Goal: Transaction & Acquisition: Purchase product/service

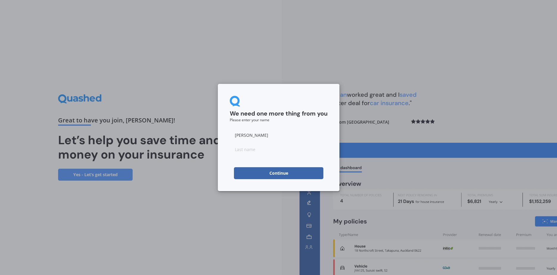
click at [257, 148] on input at bounding box center [279, 149] width 98 height 12
type input "[PERSON_NAME]"
click at [283, 173] on button "Continue" at bounding box center [278, 173] width 89 height 12
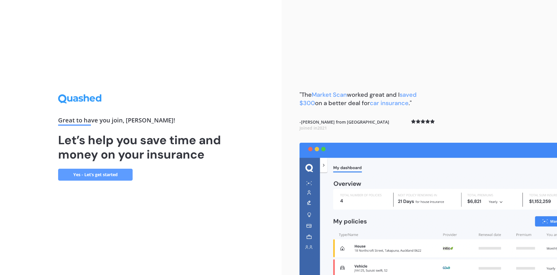
click at [100, 172] on link "Yes - Let’s get started" at bounding box center [95, 174] width 75 height 12
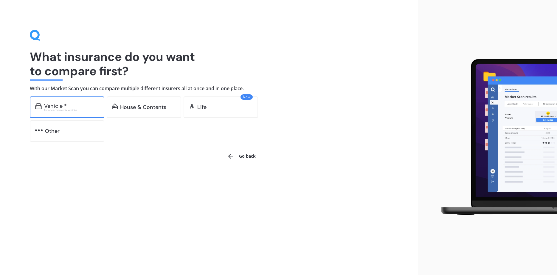
click at [80, 104] on div "Vehicle *" at bounding box center [71, 106] width 55 height 6
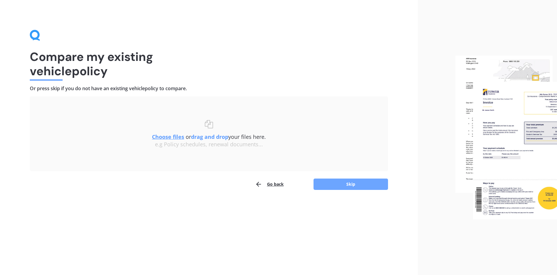
click at [344, 179] on button "Skip" at bounding box center [351, 183] width 75 height 11
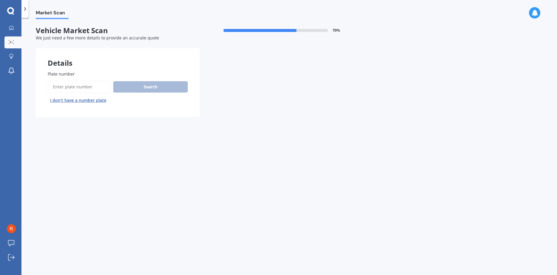
click at [84, 86] on input "Plate number" at bounding box center [79, 87] width 63 height 13
type input "lbc796"
click at [145, 82] on button "Search" at bounding box center [150, 86] width 75 height 11
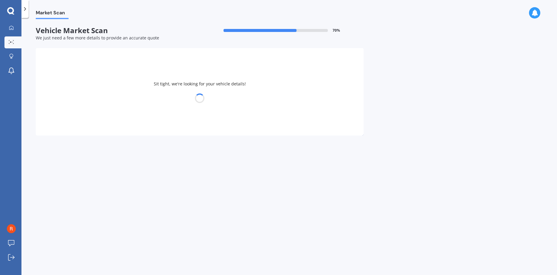
select select "AUDI"
select select "A3"
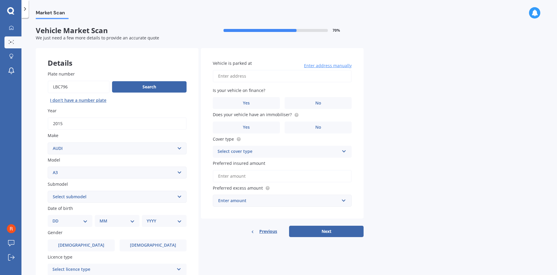
scroll to position [68, 0]
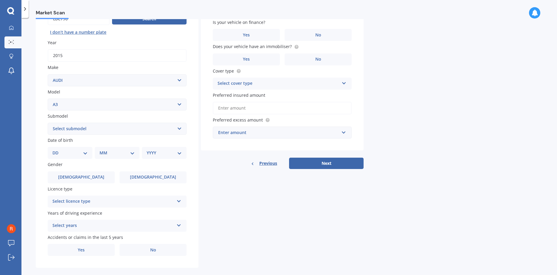
click at [52, 149] on select "DD 01 02 03 04 05 06 07 08 09 10 11 12 13 14 15 16 17 18 19 20 21 22 23 24 25 2…" at bounding box center [69, 152] width 35 height 7
select select "20"
click option "20" at bounding box center [0, 0] width 0 height 0
click at [119, 150] on div "MM 01 02 03 04 05 06 07 08 09 10 11 12" at bounding box center [118, 153] width 42 height 12
click at [102, 149] on select "MM 01 02 03 04 05 06 07 08 09 10 11 12" at bounding box center [118, 152] width 33 height 7
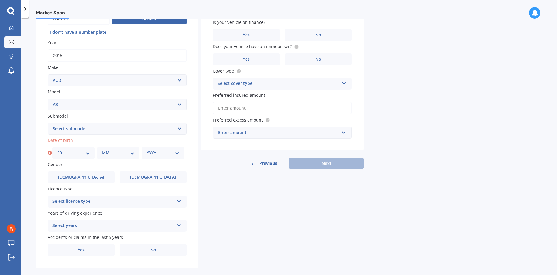
select select "05"
click option "05" at bounding box center [0, 0] width 0 height 0
click at [171, 150] on div "YYYY 2025 2024 2023 2022 2021 2020 2019 2018 2017 2016 2015 2014 2013 2012 2011…" at bounding box center [163, 153] width 42 height 12
click at [147, 149] on select "YYYY 2025 2024 2023 2022 2021 2020 2019 2018 2017 2016 2015 2014 2013 2012 2011…" at bounding box center [163, 152] width 33 height 7
select select "1976"
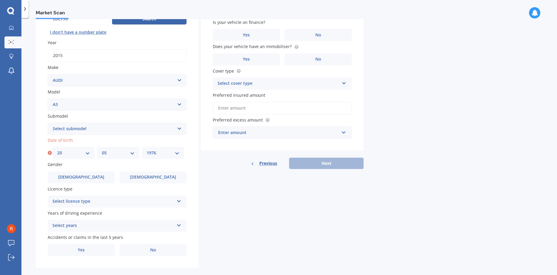
click option "1976" at bounding box center [0, 0] width 0 height 0
click at [174, 59] on input "2015" at bounding box center [117, 55] width 139 height 13
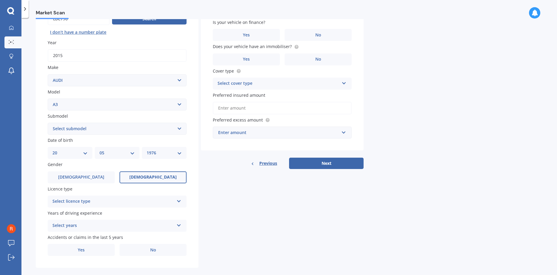
click at [137, 178] on label "[DEMOGRAPHIC_DATA]" at bounding box center [153, 177] width 67 height 12
click at [0, 0] on input "[DEMOGRAPHIC_DATA]" at bounding box center [0, 0] width 0 height 0
click at [143, 200] on div "Select licence type" at bounding box center [113, 201] width 122 height 7
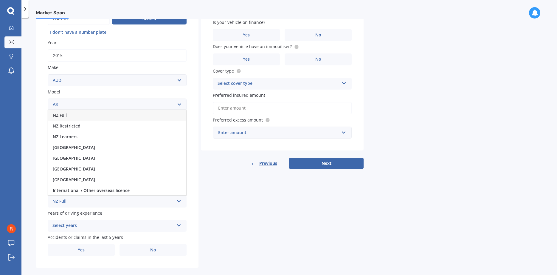
click at [271, 221] on div "Details Plate number Search I don’t have a number plate Year [DATE] Make Select…" at bounding box center [200, 124] width 328 height 288
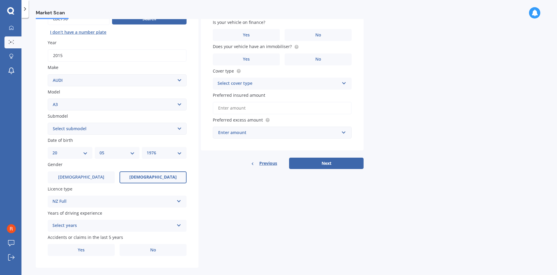
click at [160, 224] on div "Select years" at bounding box center [113, 225] width 122 height 7
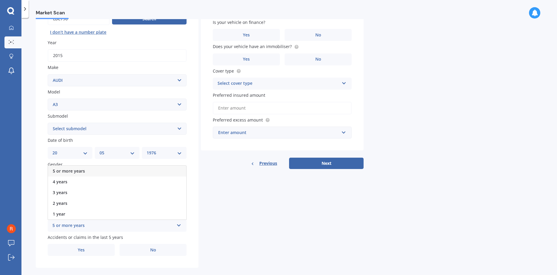
click at [140, 171] on div "5 or more years" at bounding box center [117, 170] width 138 height 11
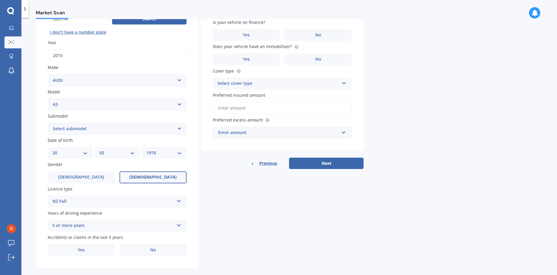
click at [248, 214] on div "Details Plate number Search I don’t have a number plate Year [DATE] Make Select…" at bounding box center [200, 124] width 328 height 288
click at [142, 250] on label "No" at bounding box center [153, 250] width 67 height 12
click at [0, 0] on input "No" at bounding box center [0, 0] width 0 height 0
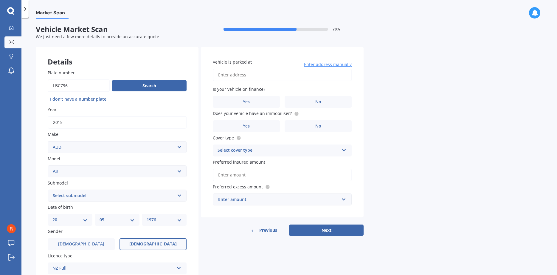
scroll to position [0, 0]
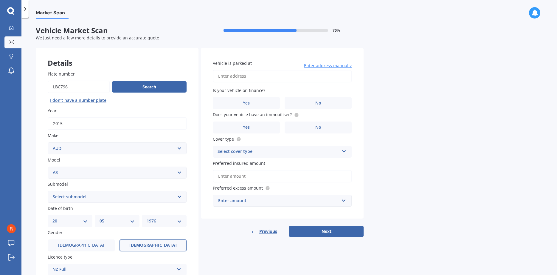
click at [312, 75] on input "Vehicle is parked at" at bounding box center [282, 76] width 139 height 13
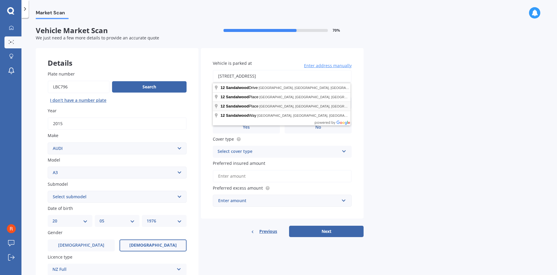
type input "[STREET_ADDRESS] 2014"
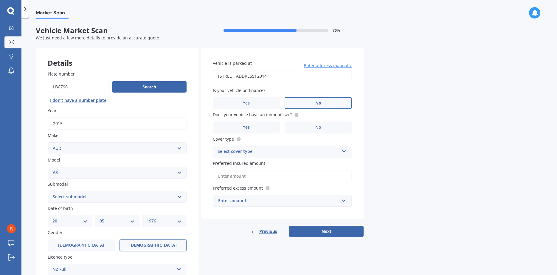
click at [318, 101] on span "No" at bounding box center [318, 102] width 6 height 5
click at [0, 0] on input "No" at bounding box center [0, 0] width 0 height 0
click at [320, 150] on div "Select cover type" at bounding box center [279, 151] width 122 height 7
click at [317, 165] on div "Comprehensive" at bounding box center [282, 163] width 138 height 11
click at [323, 127] on label "No" at bounding box center [318, 127] width 67 height 12
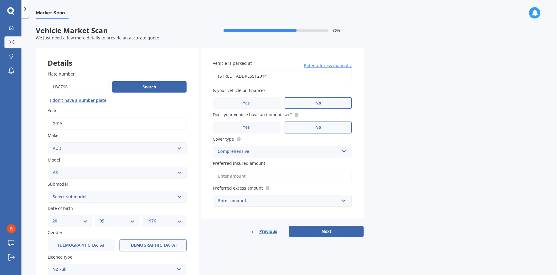
click at [0, 0] on input "No" at bounding box center [0, 0] width 0 height 0
click at [308, 179] on input "Preferred insured amount" at bounding box center [282, 176] width 139 height 13
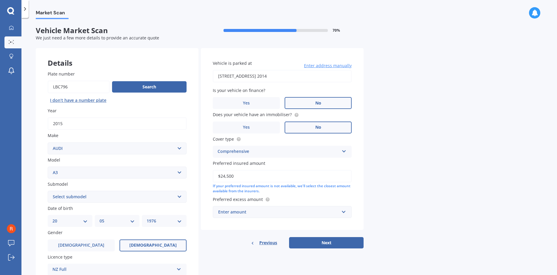
type input "$24,500"
click at [404, 127] on div "Market Scan Vehicle Market Scan 70 % We just need a few more details to provide…" at bounding box center [289, 147] width 536 height 257
click at [315, 209] on input "text" at bounding box center [280, 211] width 134 height 11
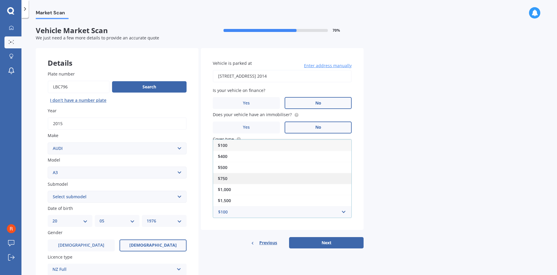
click at [306, 182] on div "$750" at bounding box center [282, 178] width 138 height 11
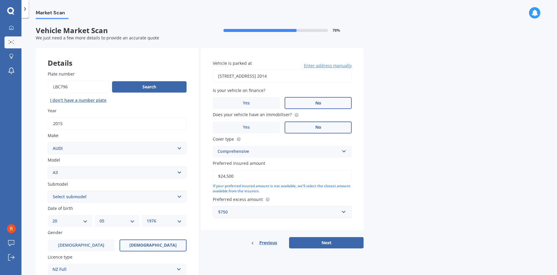
click at [394, 188] on div "Market Scan Vehicle Market Scan 70 % We just need a few more details to provide…" at bounding box center [289, 147] width 536 height 257
click at [330, 241] on button "Next" at bounding box center [326, 242] width 75 height 11
click at [48, 191] on select "Select submodel (All other) 1.4 TFSI 1.6 1.8 Non Turbo 1.8 Turbo 2.0 FSI 2.0 TD…" at bounding box center [117, 197] width 139 height 12
select select "2.0T FSI"
click option "2.0T FSI" at bounding box center [0, 0] width 0 height 0
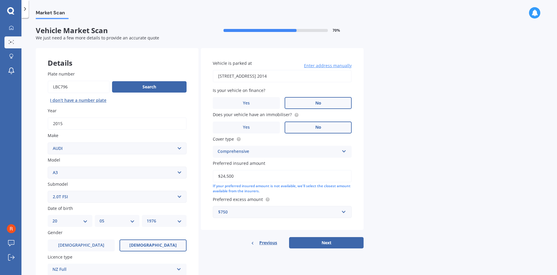
click at [428, 142] on div "Market Scan Vehicle Market Scan 70 % We just need a few more details to provide…" at bounding box center [289, 147] width 536 height 257
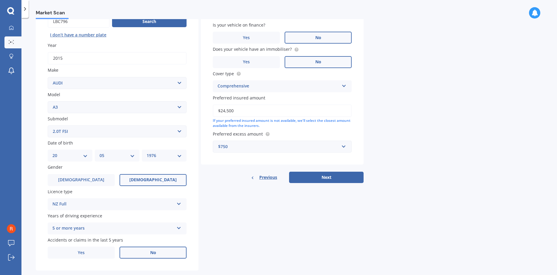
scroll to position [68, 0]
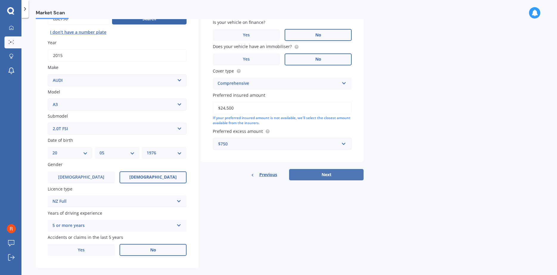
click at [328, 177] on button "Next" at bounding box center [326, 174] width 75 height 11
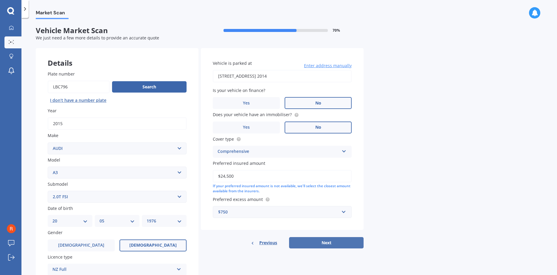
select select "20"
select select "05"
select select "1976"
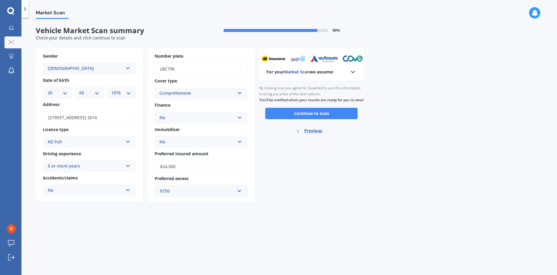
click at [313, 108] on div "By clicking scan you agree for Quashed to use this information to bring you a f…" at bounding box center [311, 93] width 104 height 27
click at [315, 117] on button "Continue to scan" at bounding box center [311, 113] width 92 height 11
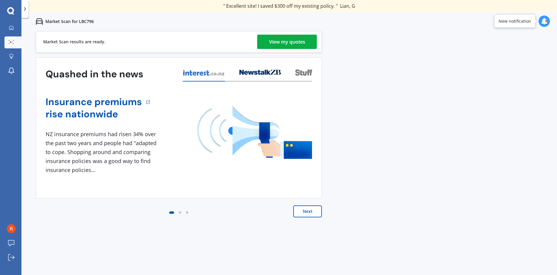
click at [292, 40] on div "View my quotes" at bounding box center [287, 42] width 36 height 14
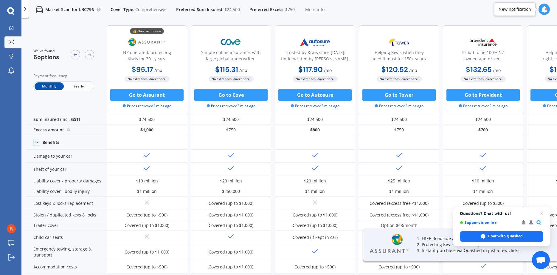
click at [77, 87] on span "Yearly" at bounding box center [78, 86] width 29 height 8
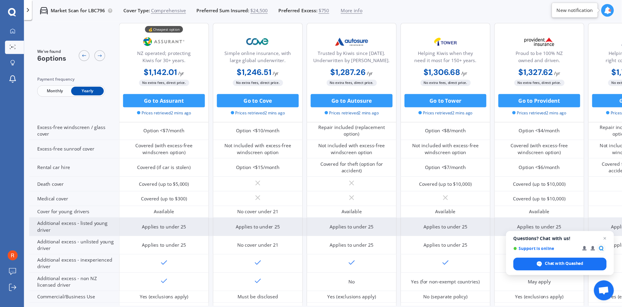
scroll to position [221, 0]
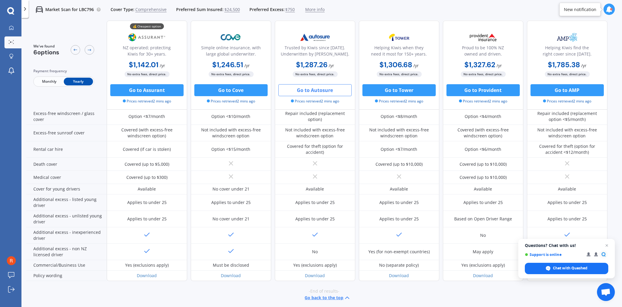
click at [297, 90] on button "Go to Autosure" at bounding box center [314, 90] width 73 height 12
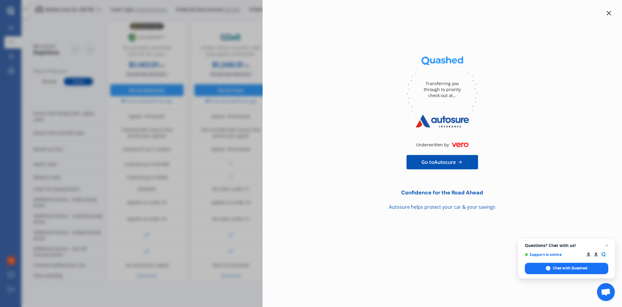
click at [557, 16] on div at bounding box center [609, 13] width 7 height 7
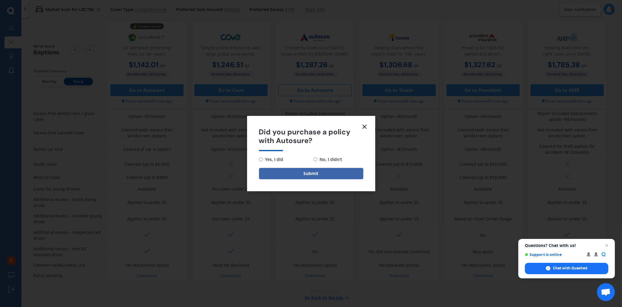
click at [315, 161] on input "No, I didn't" at bounding box center [316, 159] width 4 height 4
radio input "true"
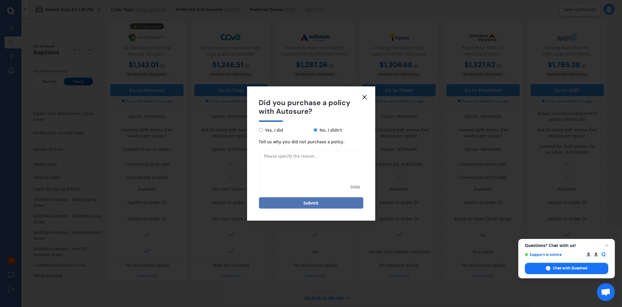
click at [341, 203] on button "Submit" at bounding box center [311, 202] width 104 height 11
type textarea "S"
type textarea "still deciding"
click at [330, 208] on button "Submit" at bounding box center [311, 202] width 104 height 11
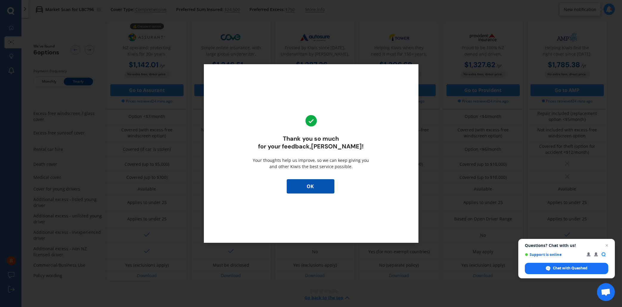
click at [327, 185] on button "OK" at bounding box center [311, 186] width 48 height 14
